Goal: Task Accomplishment & Management: Use online tool/utility

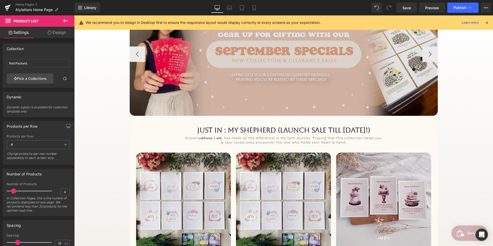
scroll to position [99, 0]
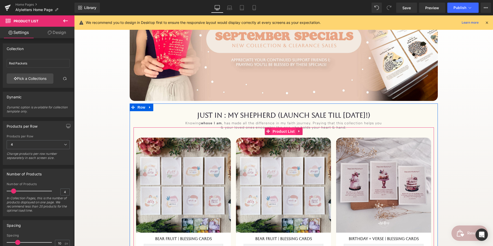
click at [284, 131] on span "Product List" at bounding box center [283, 132] width 24 height 8
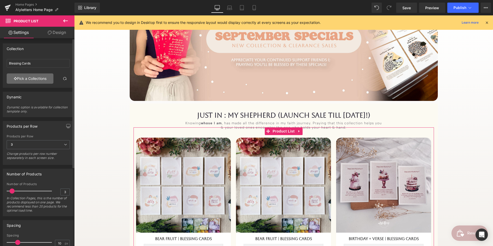
click at [33, 78] on link "Pick a Collections" at bounding box center [30, 78] width 47 height 10
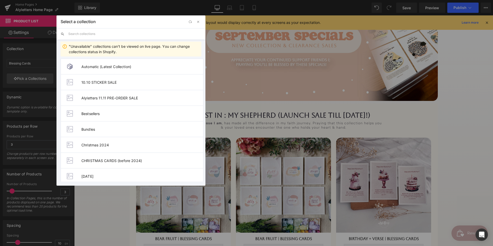
click at [101, 36] on input "text" at bounding box center [134, 33] width 133 height 11
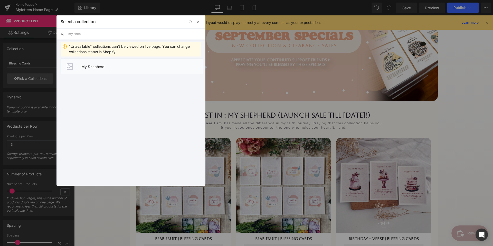
type input "my shep"
click at [109, 69] on li "My Shepherd" at bounding box center [132, 67] width 143 height 16
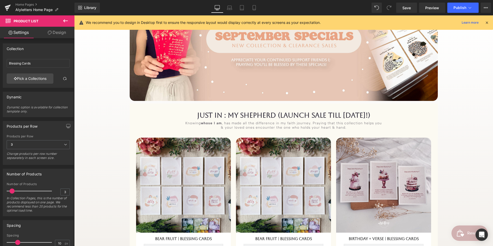
type input "My Shepherd"
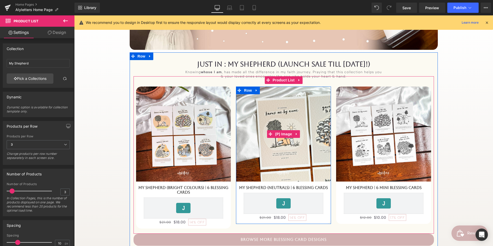
scroll to position [179, 0]
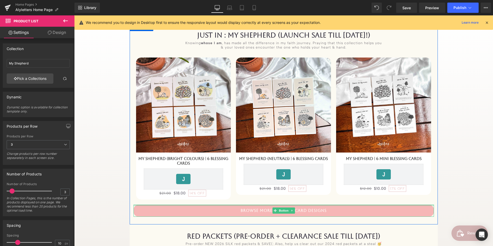
click at [306, 208] on link "Browse more blessing card designs" at bounding box center [283, 211] width 300 height 12
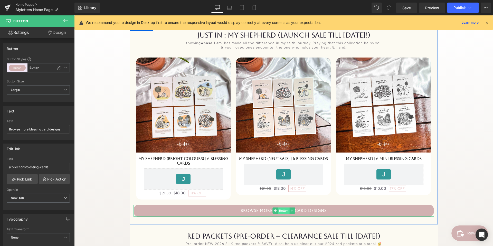
click at [281, 209] on span "Button" at bounding box center [284, 210] width 12 height 6
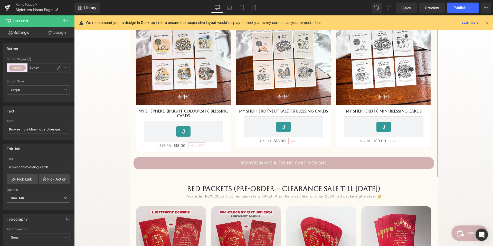
scroll to position [237, 0]
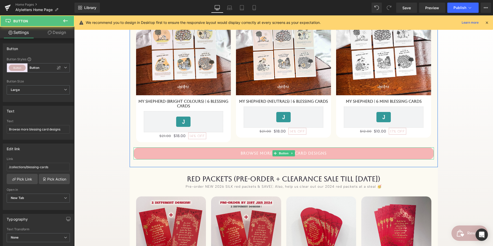
click at [218, 156] on link "Browse more blessing card designs" at bounding box center [283, 153] width 300 height 12
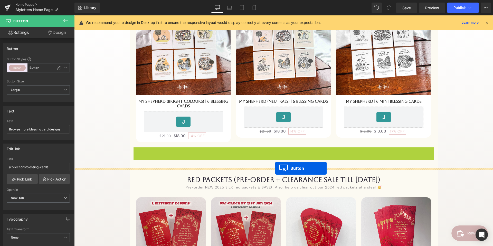
drag, startPoint x: 275, startPoint y: 152, endPoint x: 275, endPoint y: 168, distance: 16.2
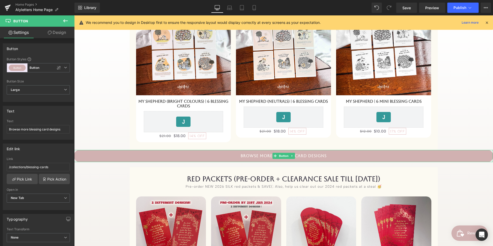
click at [293, 156] on link at bounding box center [291, 156] width 5 height 6
click at [294, 156] on icon at bounding box center [294, 155] width 3 height 3
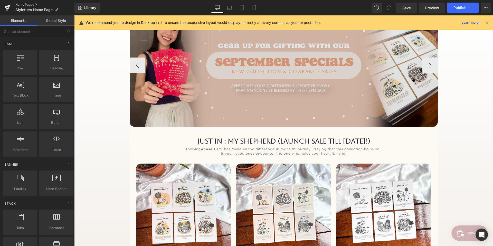
scroll to position [72, 0]
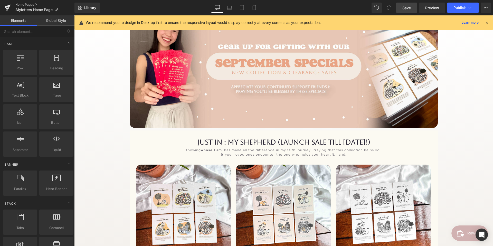
click at [410, 8] on span "Save" at bounding box center [406, 7] width 8 height 5
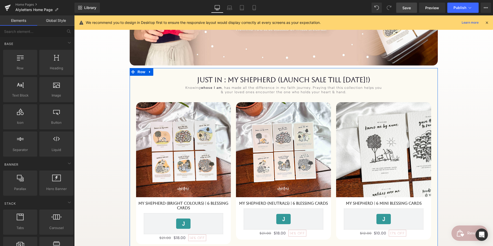
scroll to position [134, 0]
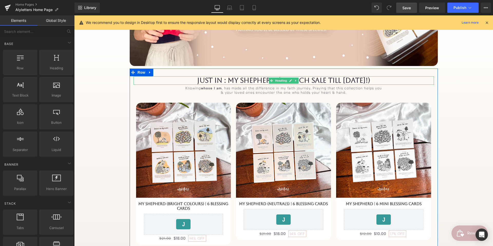
click at [370, 81] on h1 "JUST IN : My ShepHerd (LaUNCH SALE till [DATE]!)" at bounding box center [283, 80] width 300 height 8
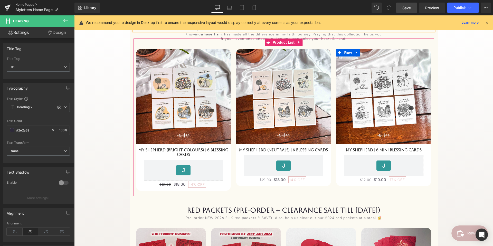
scroll to position [205, 0]
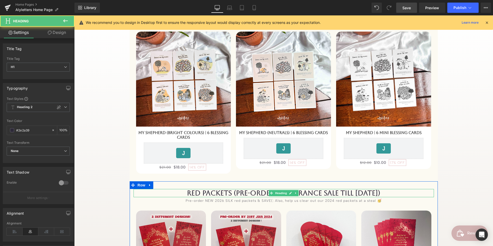
drag, startPoint x: 372, startPoint y: 193, endPoint x: 385, endPoint y: 192, distance: 13.1
click at [385, 192] on h1 "RED PACKETS (PRE-ORDER + CLEARANCE SALE TILL [DATE])" at bounding box center [283, 193] width 300 height 8
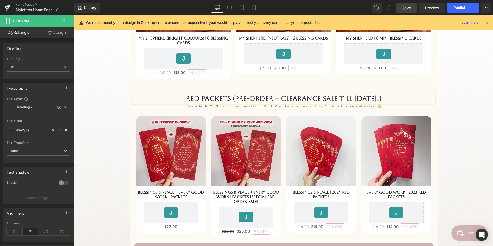
scroll to position [301, 0]
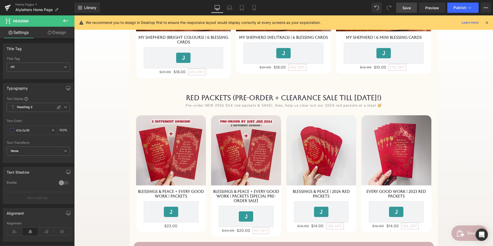
click at [406, 8] on span "Save" at bounding box center [406, 7] width 8 height 5
